Goal: Task Accomplishment & Management: Complete application form

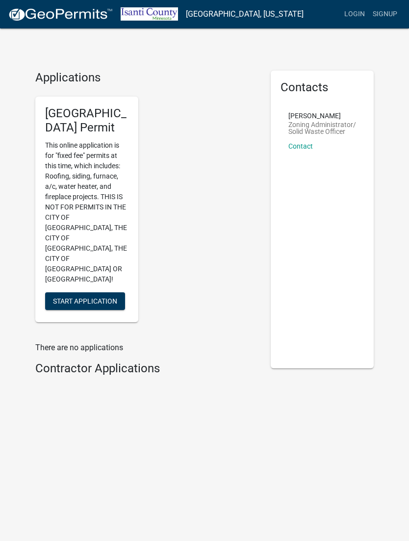
click at [24, 183] on div "Applications [GEOGRAPHIC_DATA] Permit This online application is for "fixed fee…" at bounding box center [204, 228] width 409 height 456
click at [56, 293] on button "Start Application" at bounding box center [85, 302] width 80 height 18
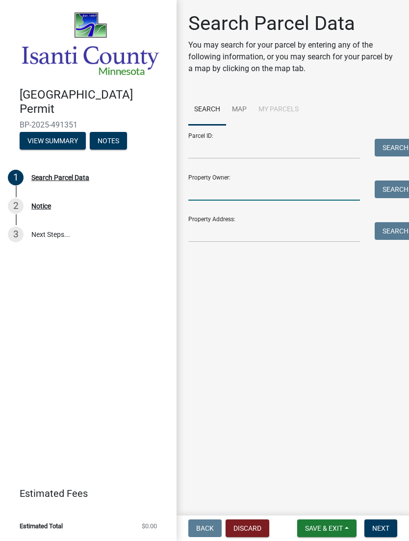
click at [295, 191] on input "Property Owner:" at bounding box center [274, 191] width 172 height 20
type input "[PERSON_NAME]"
click at [392, 190] on button "Search" at bounding box center [396, 190] width 42 height 18
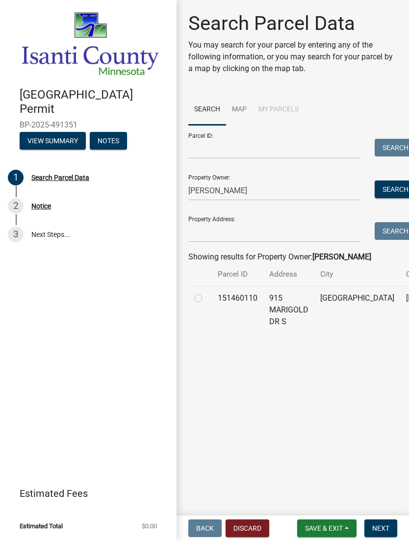
click at [289, 312] on td "915 MARIGOLD DR S" at bounding box center [289, 310] width 51 height 48
click at [206, 293] on label at bounding box center [206, 293] width 0 height 0
click at [206, 299] on input "radio" at bounding box center [209, 296] width 6 height 6
radio input "true"
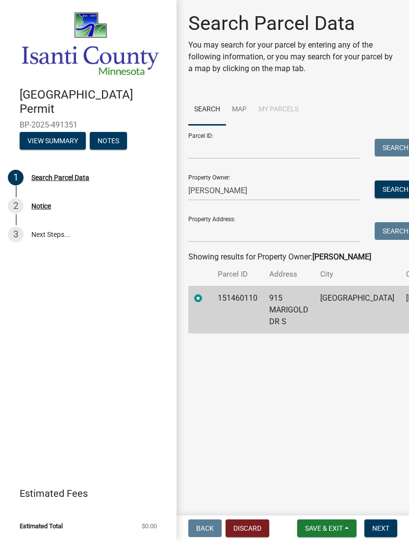
click at [379, 532] on span "Next" at bounding box center [380, 529] width 17 height 8
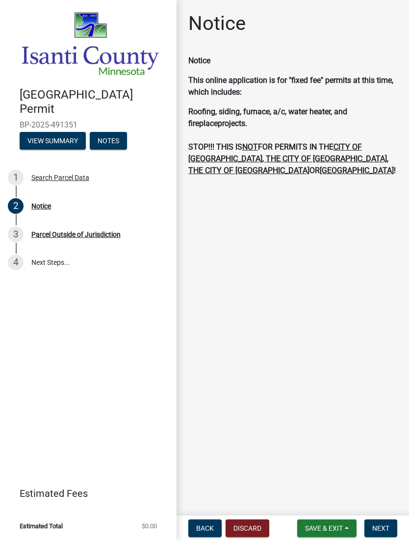
click at [384, 527] on span "Next" at bounding box center [380, 529] width 17 height 8
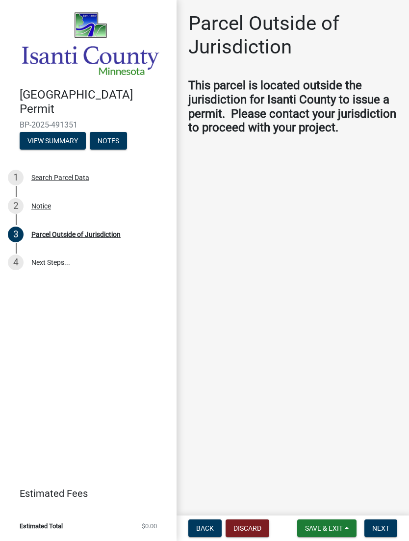
click at [1, 384] on div "[GEOGRAPHIC_DATA] Permit BP-2025-491351 View Summary Notes 1 Search Parcel Data…" at bounding box center [88, 270] width 177 height 541
